Goal: Task Accomplishment & Management: Complete application form

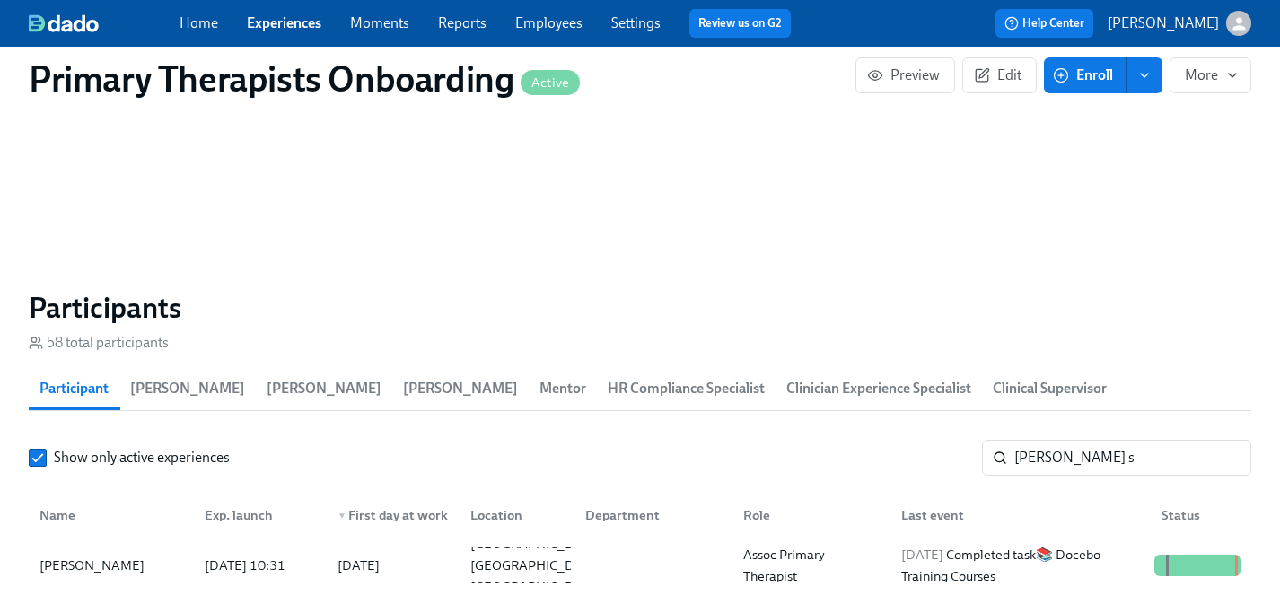
scroll to position [0, 21746]
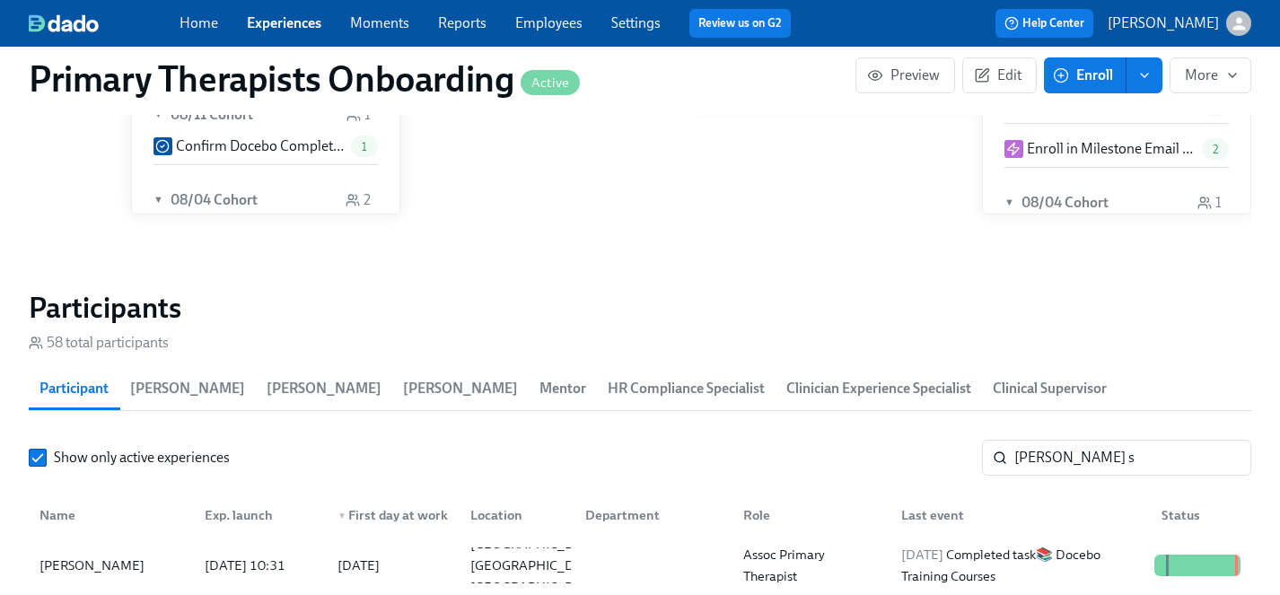
click at [296, 22] on link "Experiences" at bounding box center [284, 22] width 75 height 17
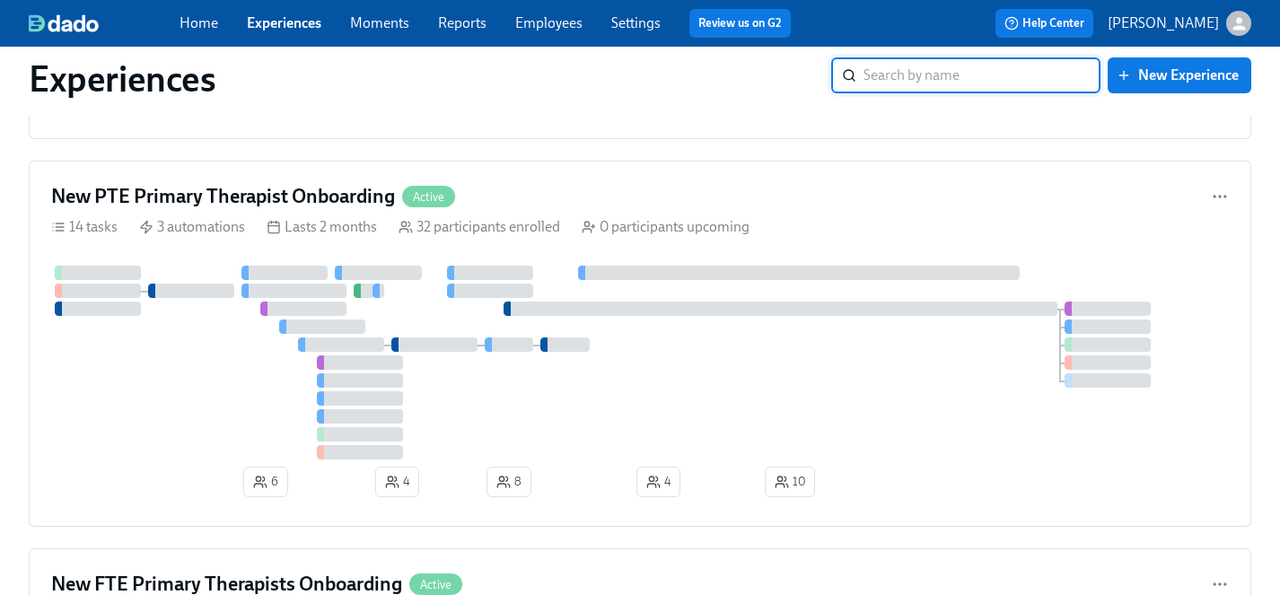
scroll to position [1662, 0]
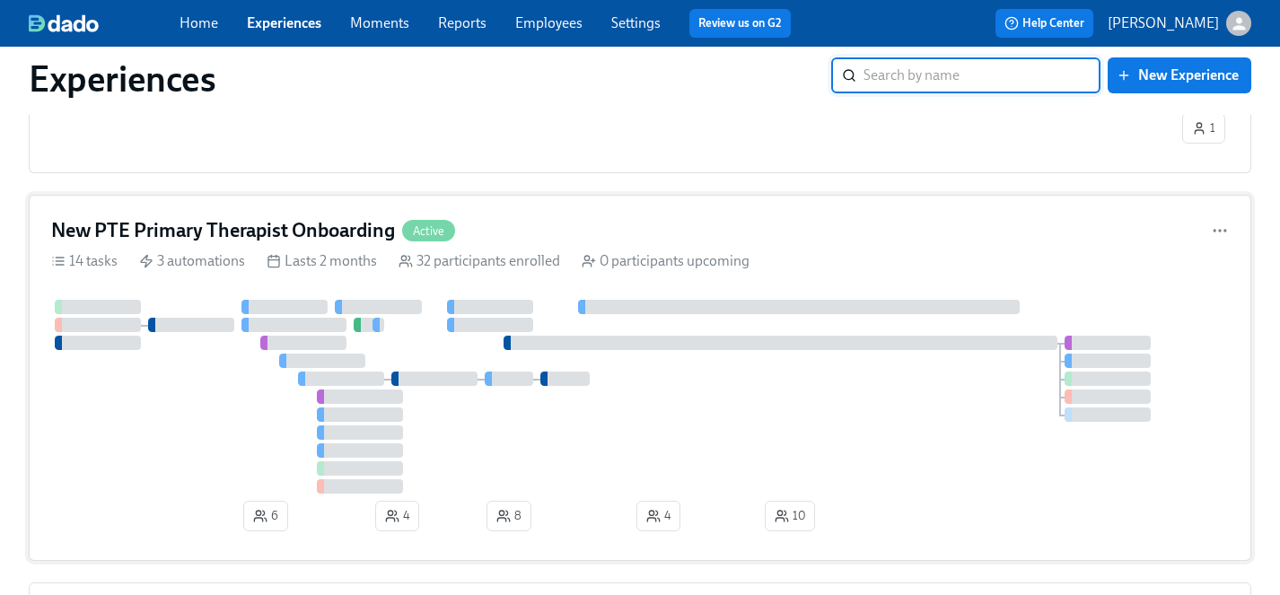
click at [187, 418] on div at bounding box center [640, 397] width 1178 height 194
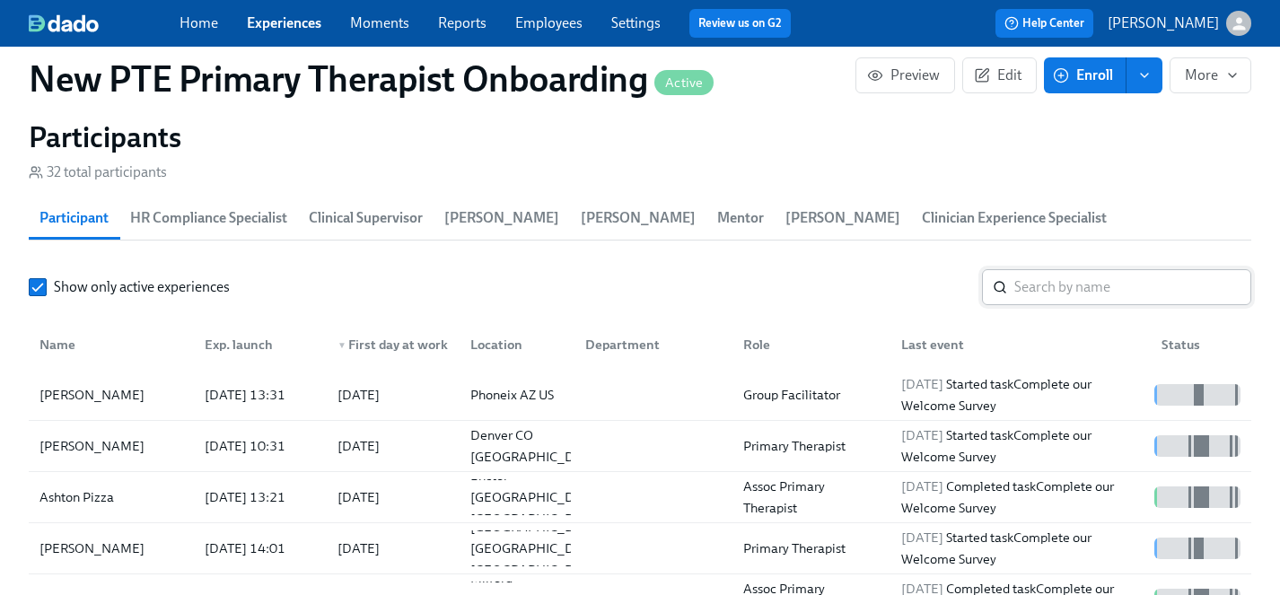
click at [1074, 269] on input "search" at bounding box center [1133, 287] width 237 height 36
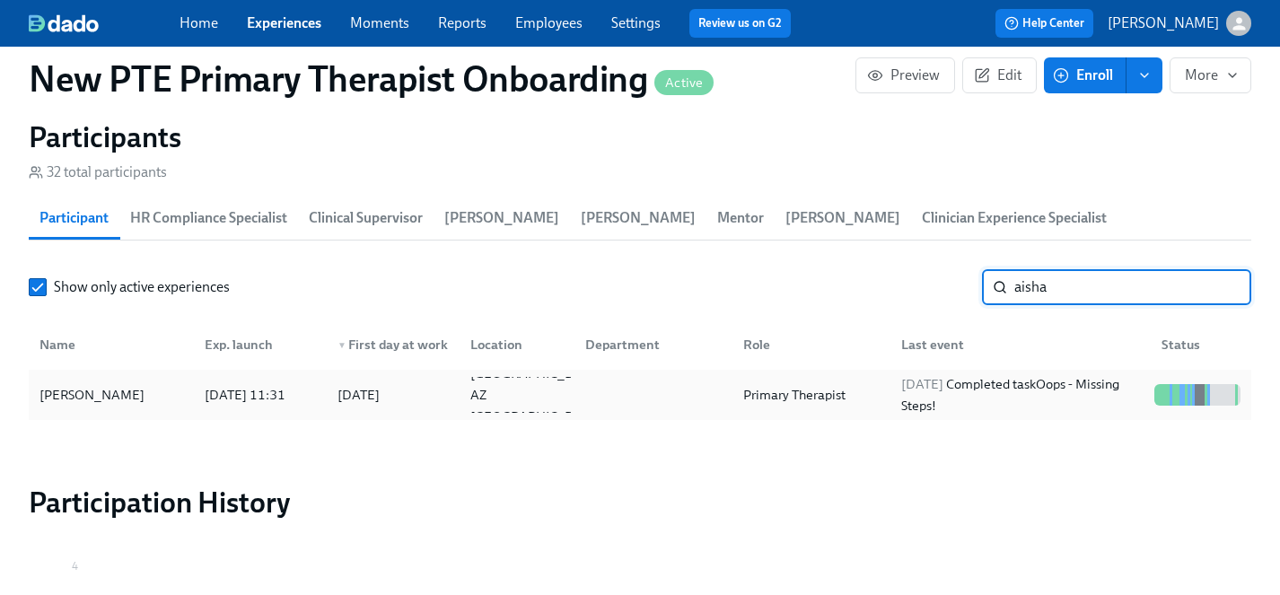
type input "aisha"
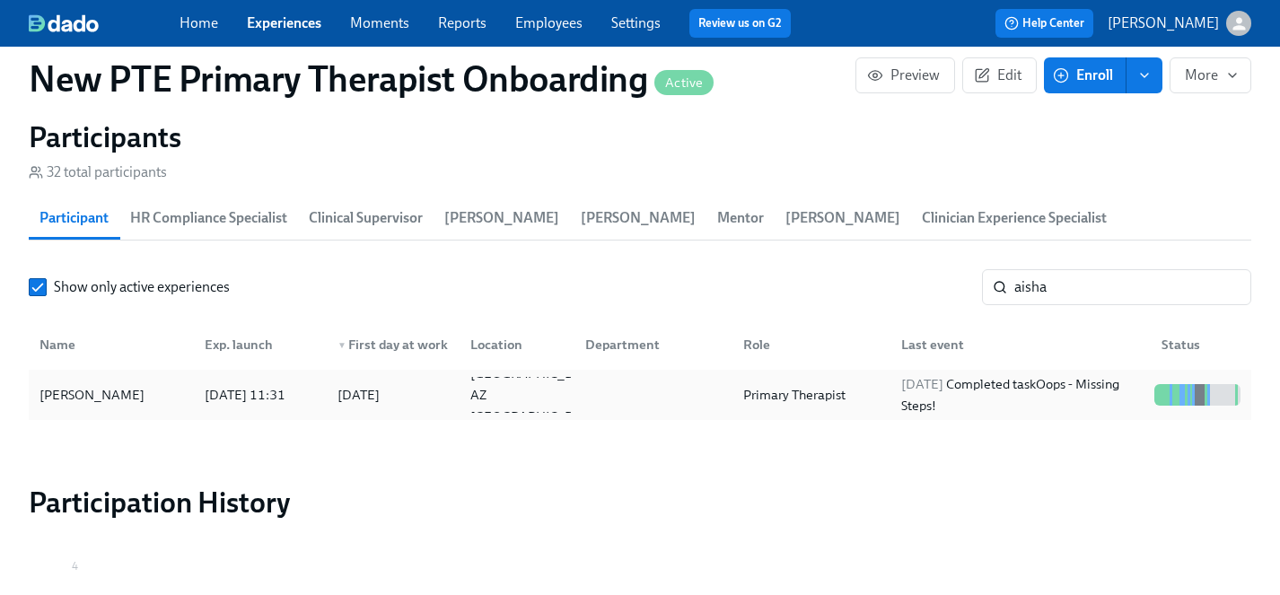
click at [76, 384] on div "[PERSON_NAME]" at bounding box center [91, 395] width 119 height 22
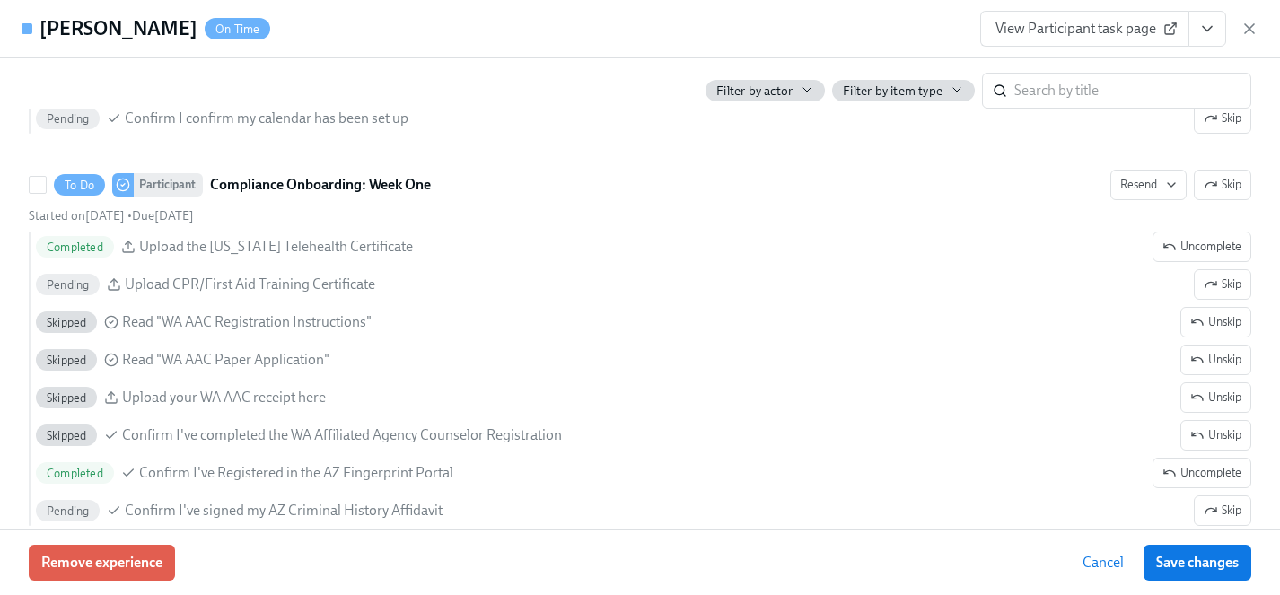
scroll to position [2384, 0]
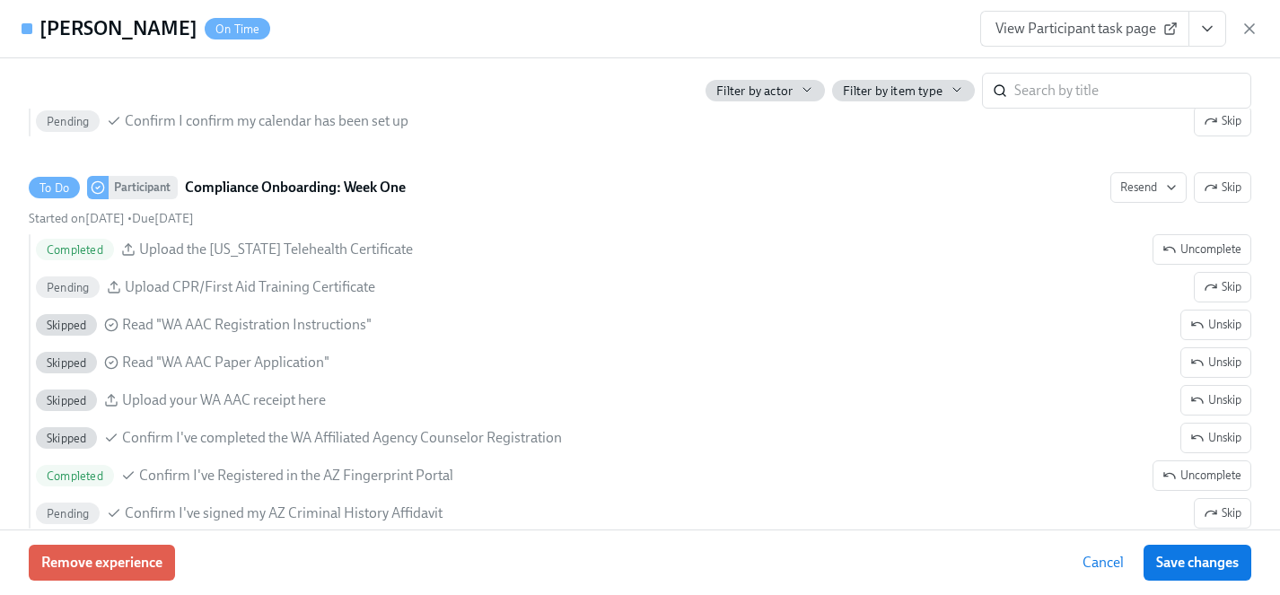
click at [1122, 26] on span "View Participant task page" at bounding box center [1085, 29] width 179 height 18
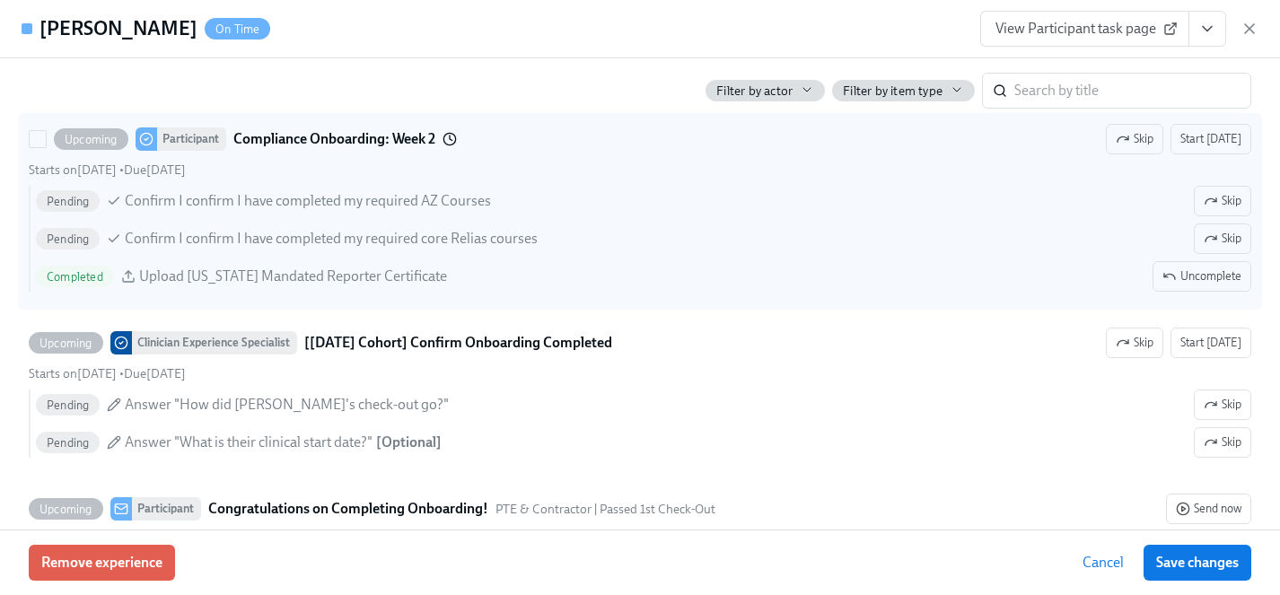
scroll to position [4082, 0]
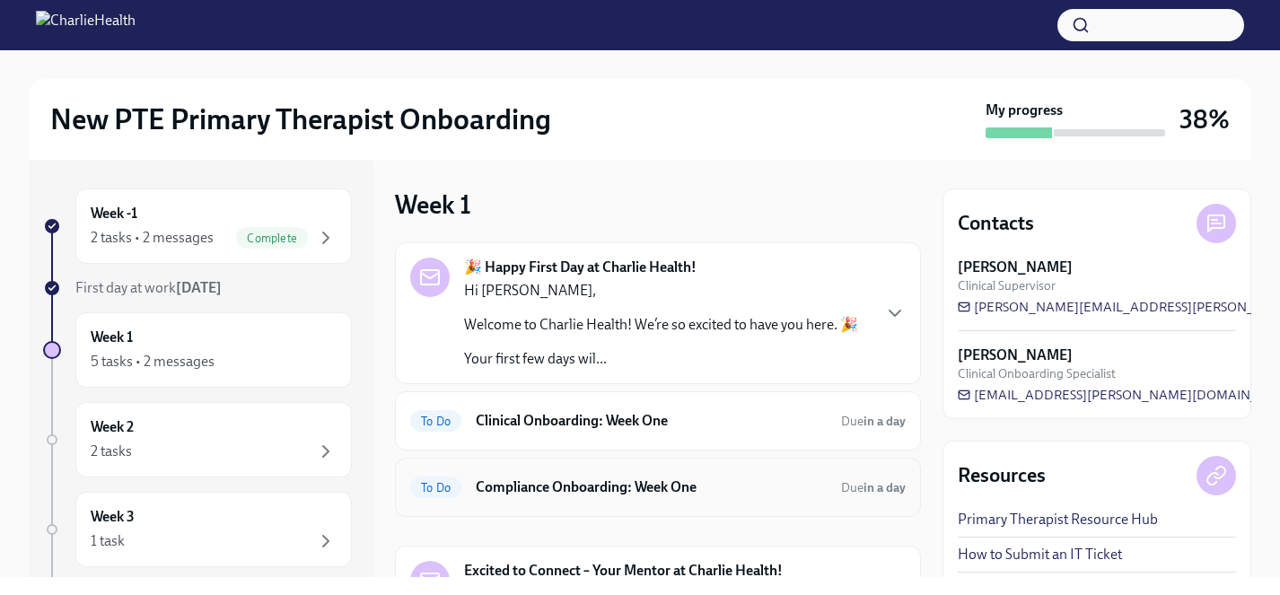
click at [539, 488] on h6 "Compliance Onboarding: Week One" at bounding box center [651, 488] width 351 height 20
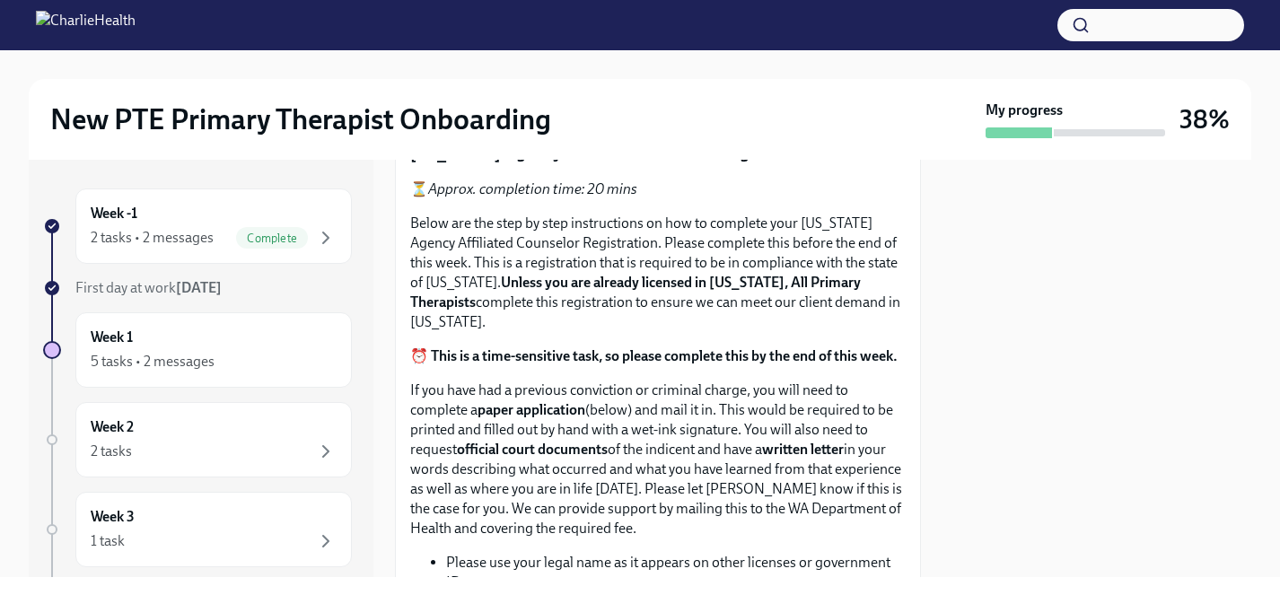
scroll to position [1110, 0]
click at [606, 102] on span "Upload CPR/First Aid Training Certificate" at bounding box center [560, 93] width 274 height 18
click at [0, 0] on input "Upload CPR/First Aid Training Certificate" at bounding box center [0, 0] width 0 height 0
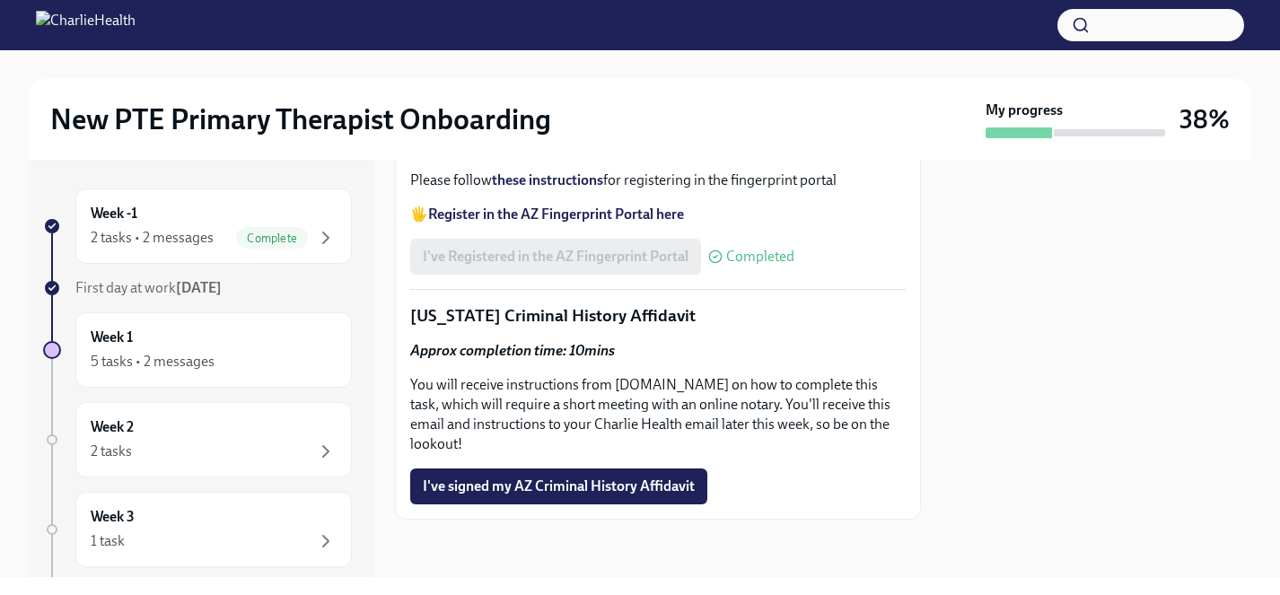
scroll to position [2840, 0]
